Goal: Transaction & Acquisition: Purchase product/service

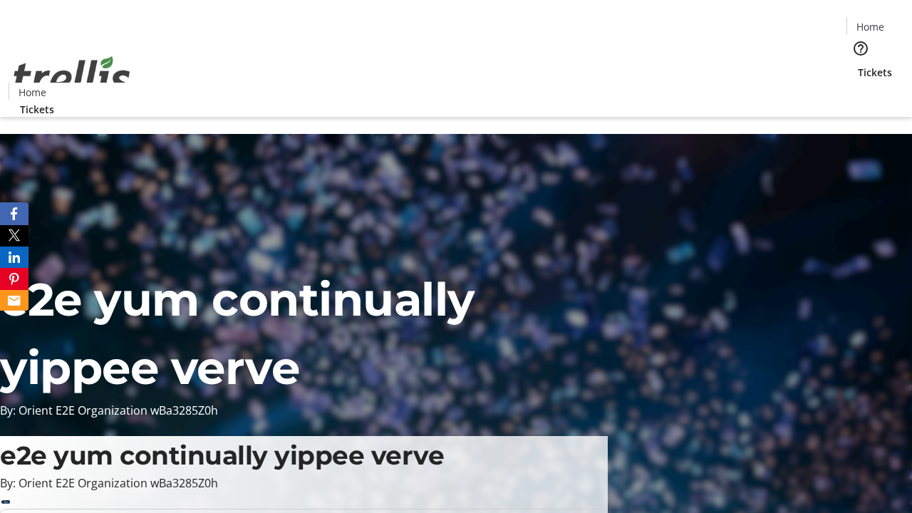
click at [858, 65] on span "Tickets" at bounding box center [875, 72] width 34 height 15
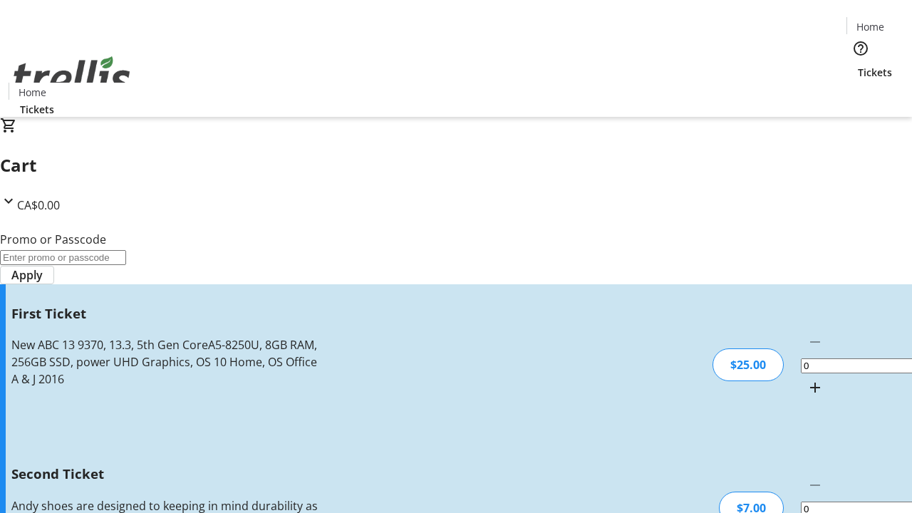
click at [807, 379] on mat-icon "Increment by one" at bounding box center [815, 387] width 17 height 17
type input "1"
type input "2"
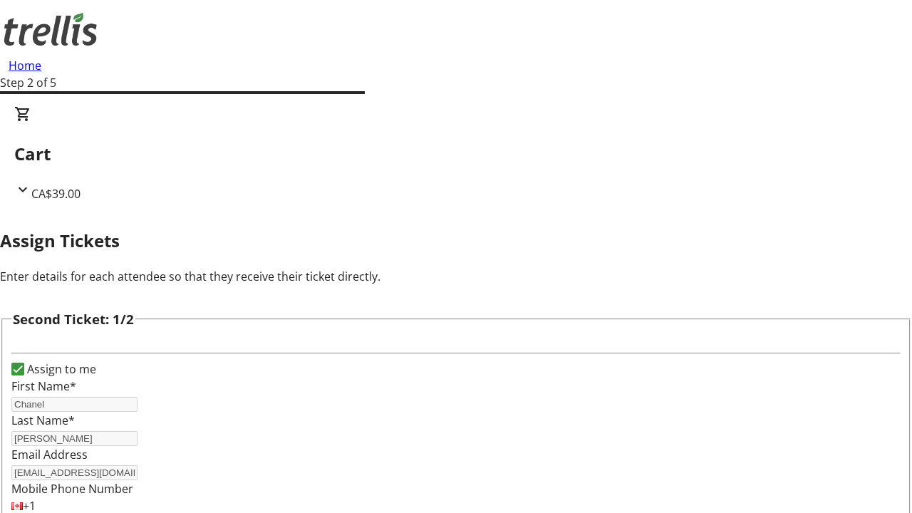
type input "[PERSON_NAME]"
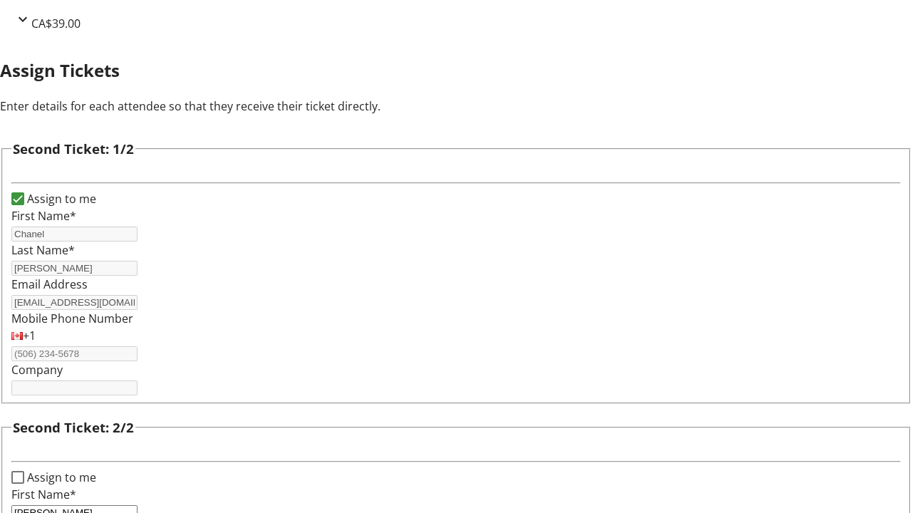
type input "[PERSON_NAME]"
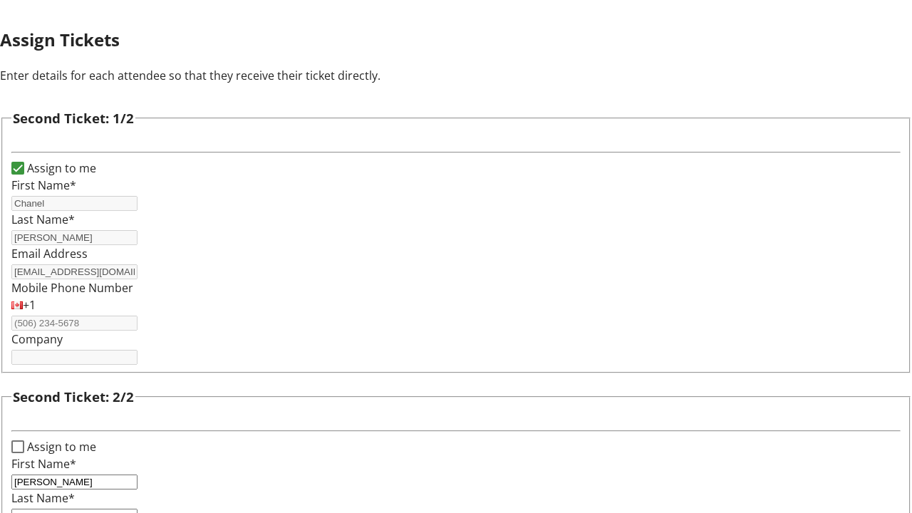
type input "[PERSON_NAME][EMAIL_ADDRESS][DOMAIN_NAME]"
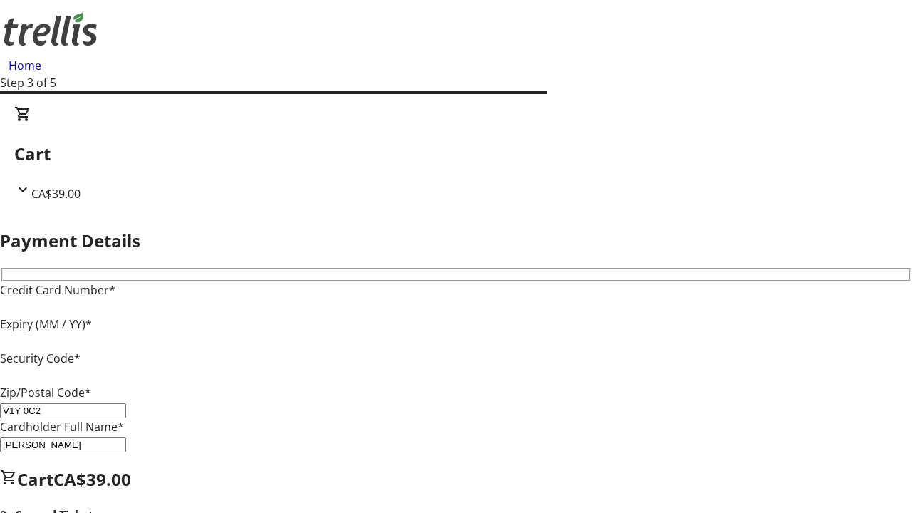
type input "V1Y 0C2"
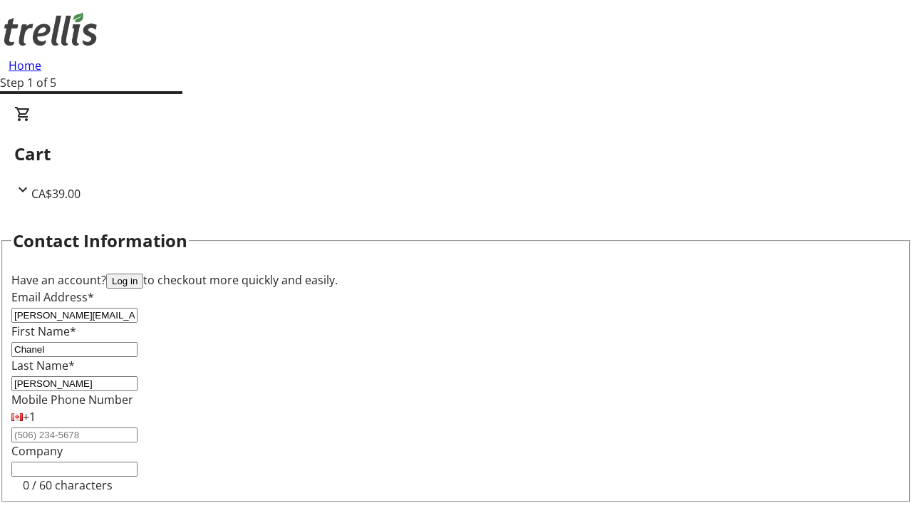
type input "[PERSON_NAME][EMAIL_ADDRESS][DOMAIN_NAME]"
type input "[PERSON_NAME]"
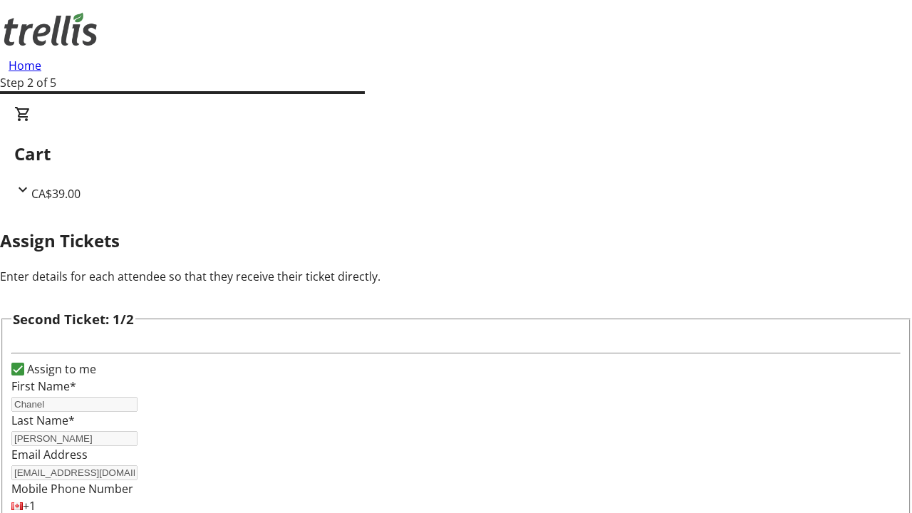
scroll to position [167, 0]
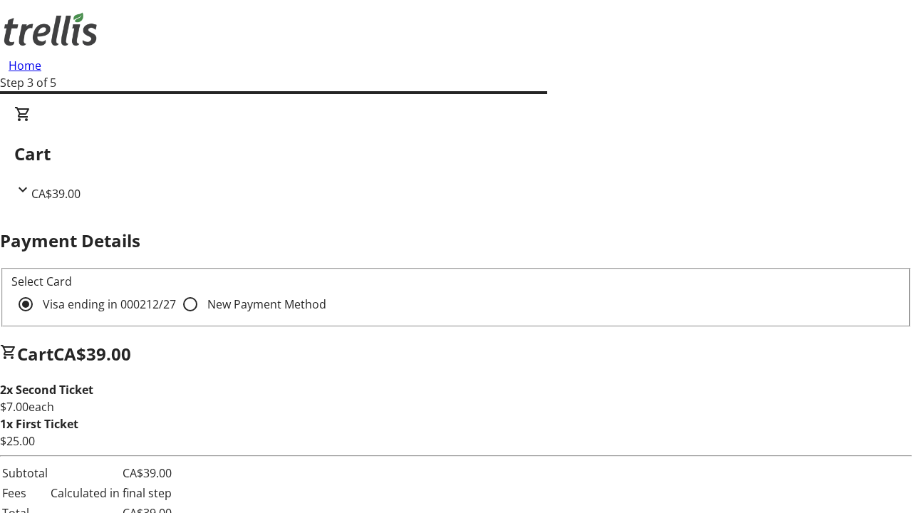
click at [176, 290] on input "New Payment Method" at bounding box center [190, 304] width 29 height 29
radio input "true"
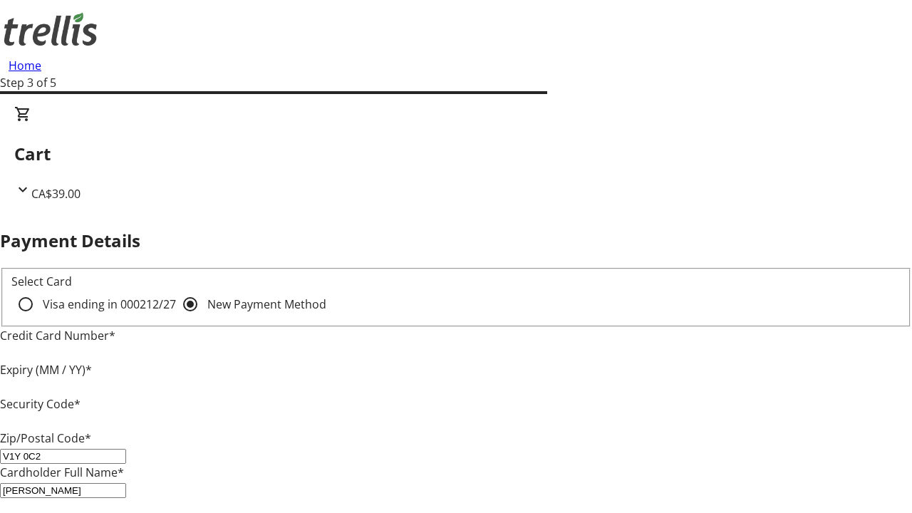
type input "V1Y 0C2"
